Goal: Navigation & Orientation: Go to known website

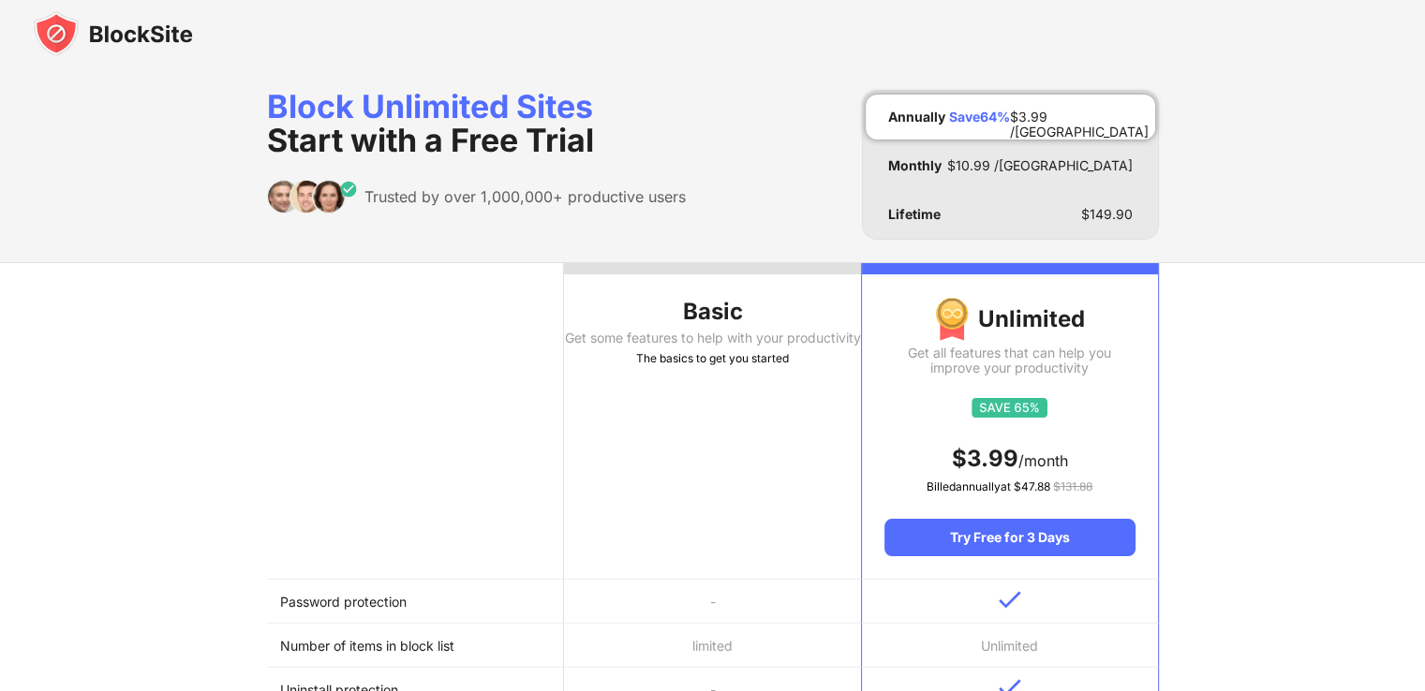
click at [45, 35] on img at bounding box center [113, 33] width 159 height 45
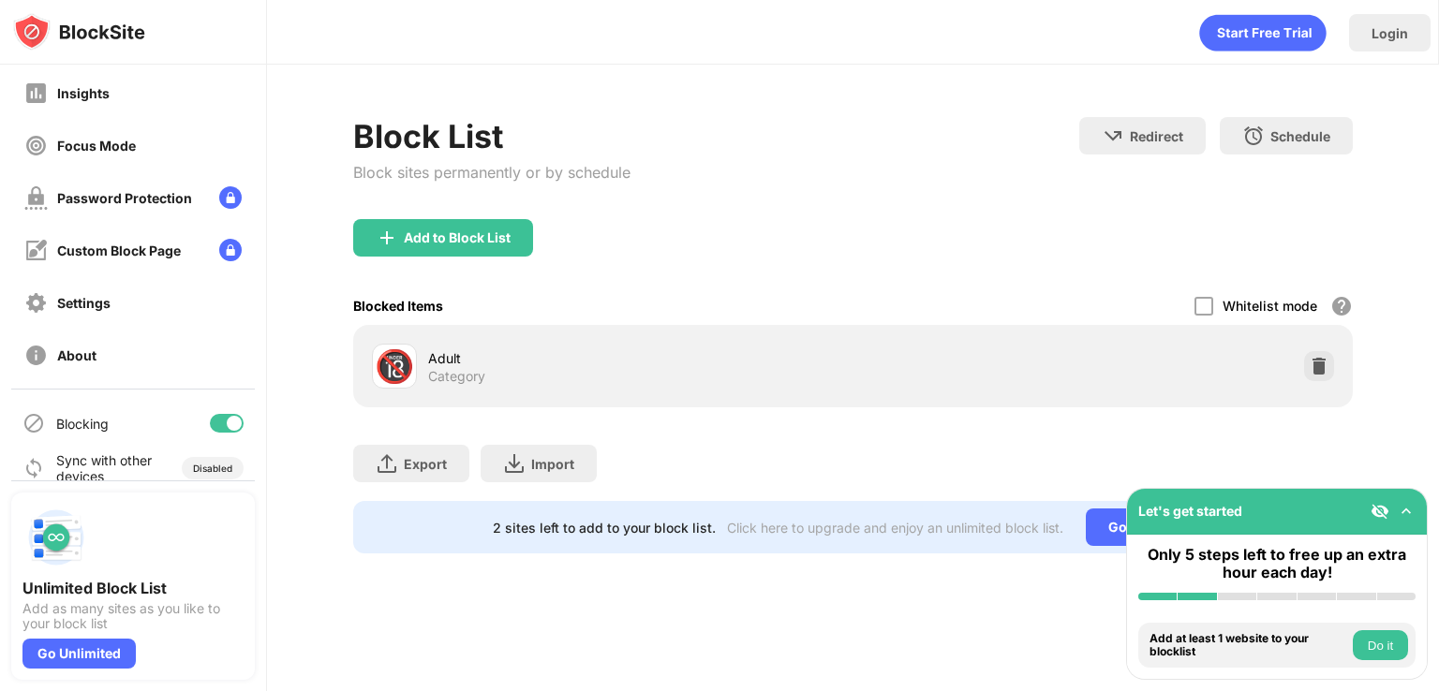
scroll to position [131, 0]
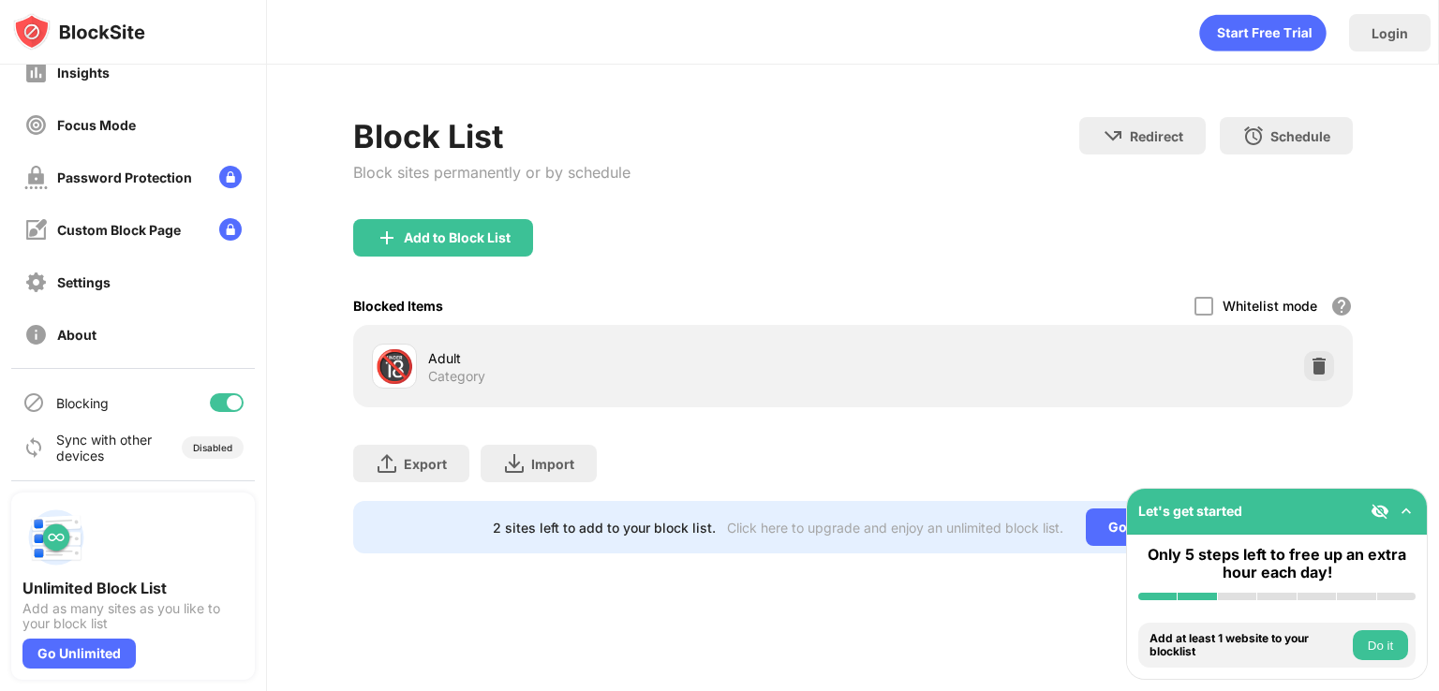
click at [210, 402] on div at bounding box center [227, 403] width 34 height 19
